Goal: Task Accomplishment & Management: Manage account settings

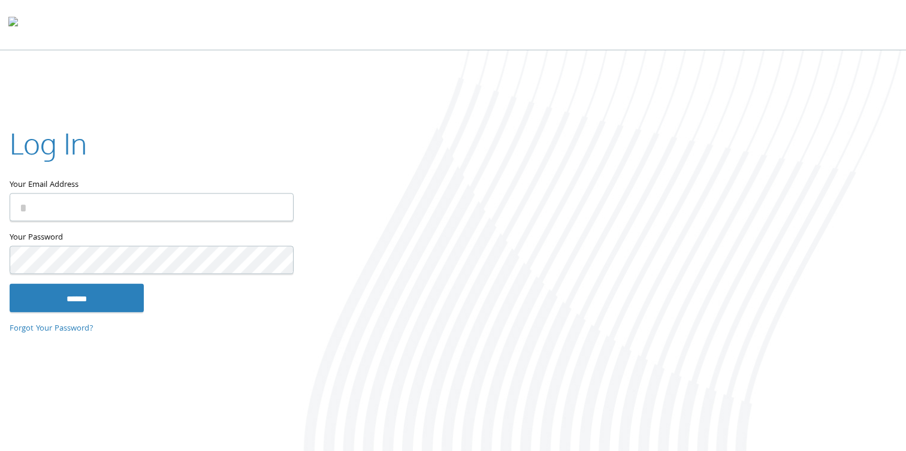
type input "**********"
click at [10, 284] on input "******" at bounding box center [77, 298] width 134 height 29
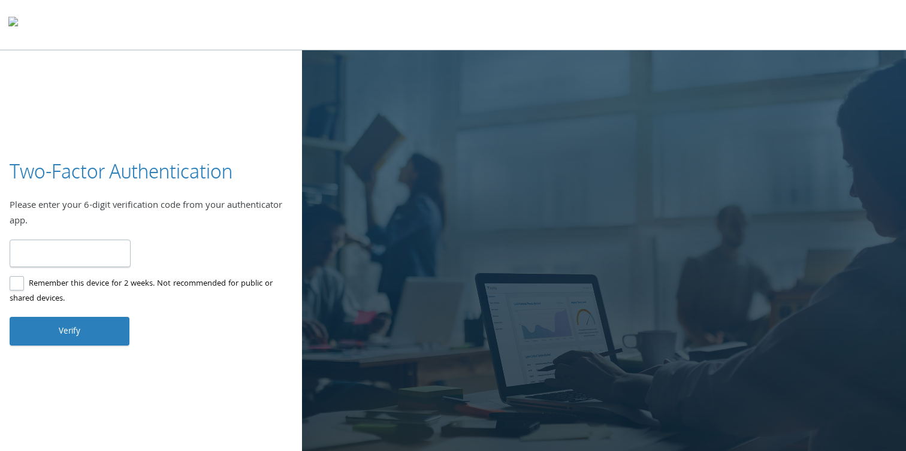
click at [59, 255] on input "number" at bounding box center [70, 254] width 121 height 28
type input "******"
